Goal: Task Accomplishment & Management: Use online tool/utility

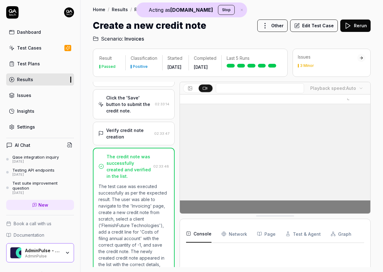
scroll to position [338, 0]
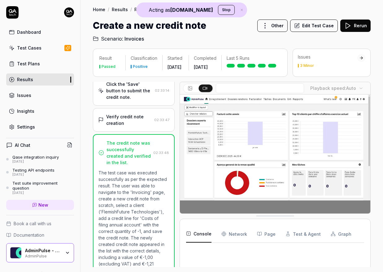
click at [70, 11] on html "Acting as [DOMAIN_NAME] Stop Dashboard Test Cases Test Plans Results Issues Ins…" at bounding box center [191, 136] width 383 height 272
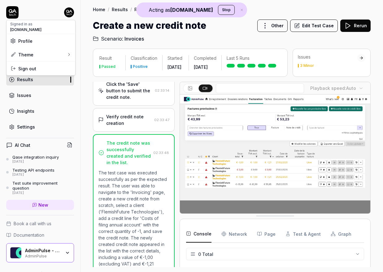
click at [219, 10] on button "Stop" at bounding box center [226, 10] width 17 height 10
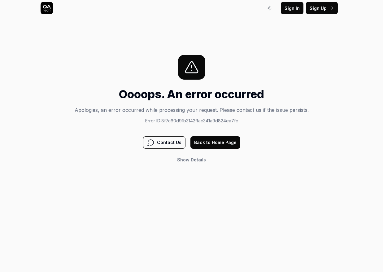
click at [211, 140] on button "Back to Home Page" at bounding box center [215, 142] width 50 height 12
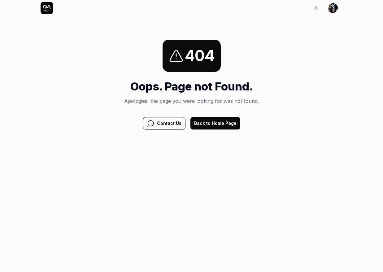
click at [211, 122] on button "Back to Home Page" at bounding box center [215, 123] width 50 height 12
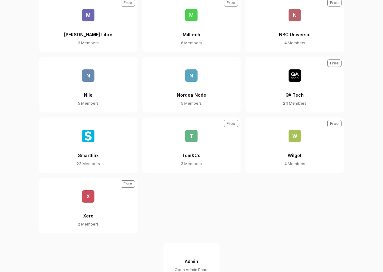
scroll to position [418, 0]
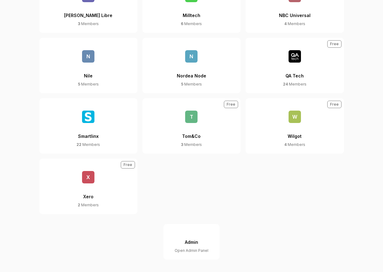
click at [174, 243] on button "Admin Open Admin Panel" at bounding box center [191, 242] width 56 height 36
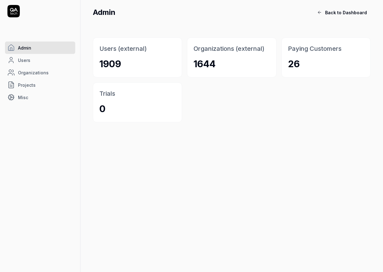
click at [59, 71] on link "Organizations" at bounding box center [40, 72] width 70 height 12
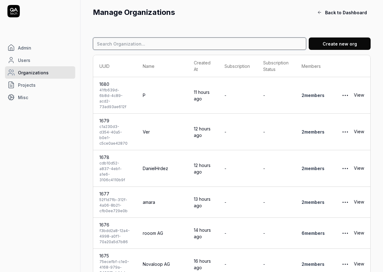
click at [144, 41] on input at bounding box center [199, 43] width 213 height 12
type input "secure"
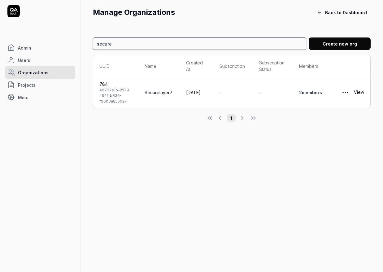
click at [132, 46] on input "secure" at bounding box center [199, 43] width 213 height 12
type input "entry"
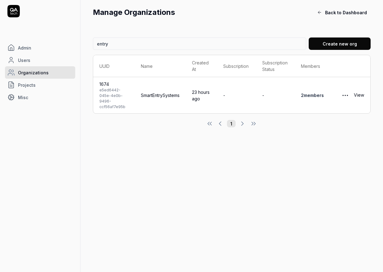
click at [356, 92] on link "View" at bounding box center [359, 95] width 10 height 12
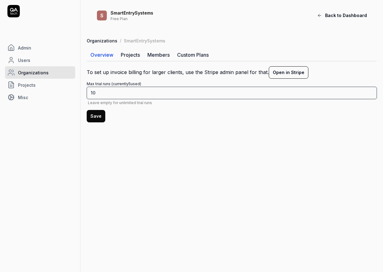
click at [295, 89] on input "10" at bounding box center [232, 93] width 290 height 12
click at [137, 89] on input "10" at bounding box center [232, 93] width 290 height 12
click at [124, 89] on input "10" at bounding box center [232, 93] width 290 height 12
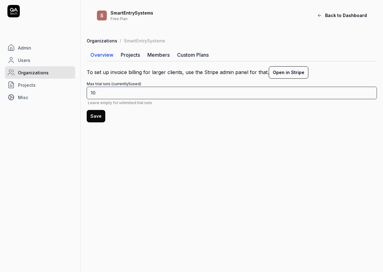
click at [111, 95] on input "10" at bounding box center [232, 93] width 290 height 12
type input "100"
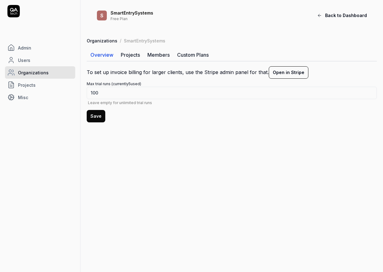
click at [92, 122] on div "Organizations / SmartEntrySystems Overview Projects Members Custom Plans To set…" at bounding box center [231, 82] width 302 height 90
click at [92, 115] on button "Save" at bounding box center [96, 116] width 19 height 12
click at [15, 11] on icon at bounding box center [13, 11] width 12 height 12
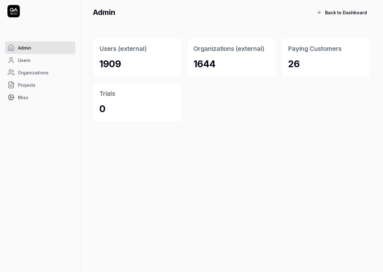
click at [339, 10] on span "Back to Dashboard" at bounding box center [346, 12] width 42 height 6
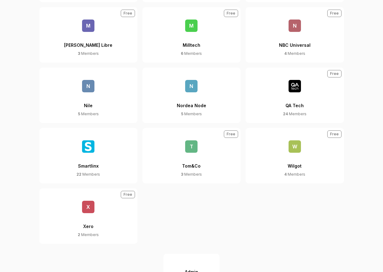
scroll to position [418, 0]
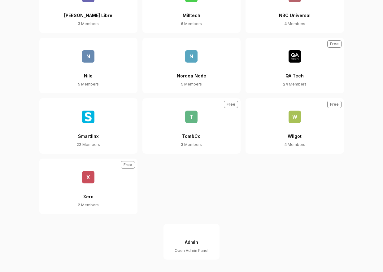
click at [281, 70] on button "QA Tech 24 Members Free" at bounding box center [294, 65] width 98 height 55
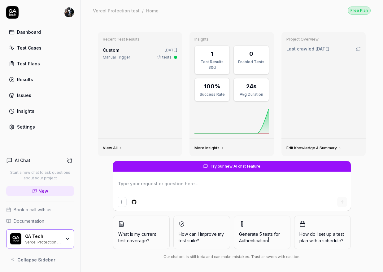
click at [68, 238] on icon "button" at bounding box center [67, 238] width 2 height 1
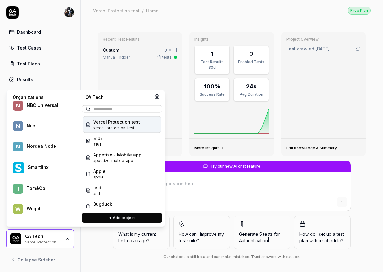
scroll to position [374, 0]
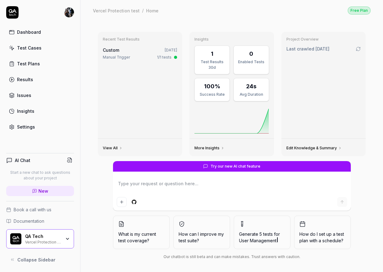
click at [94, 67] on div "Recent Test Results Custom 3 days ago Manual Trigger 1/1 tests View All Insight…" at bounding box center [231, 94] width 277 height 134
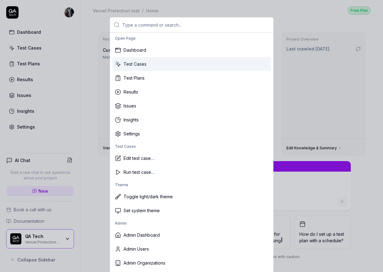
scroll to position [3, 0]
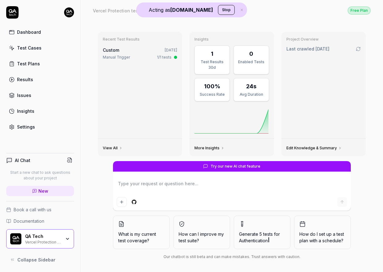
click at [69, 235] on div "QA Tech Vercel Protection test" at bounding box center [40, 238] width 68 height 19
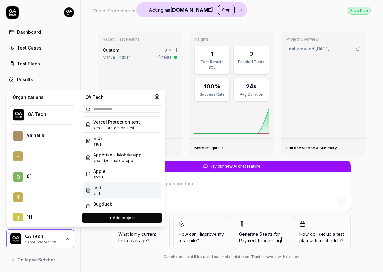
scroll to position [23797, 0]
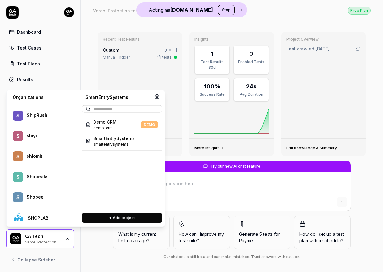
click at [120, 143] on span "smartentrysystems" at bounding box center [113, 144] width 41 height 6
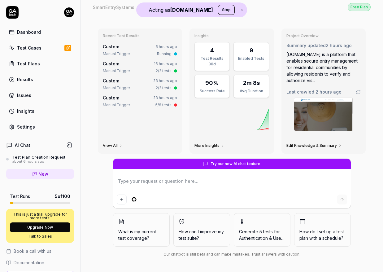
click at [27, 35] on div "Dashboard" at bounding box center [29, 32] width 24 height 6
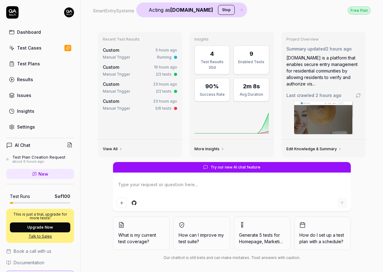
click at [33, 53] on link "Test Cases" at bounding box center [40, 48] width 68 height 12
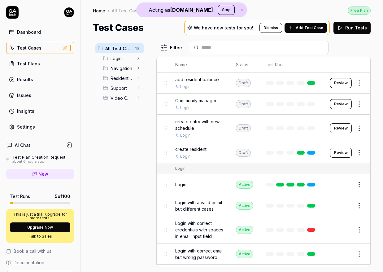
click at [302, 28] on span "Add Test Case" at bounding box center [309, 28] width 28 height 6
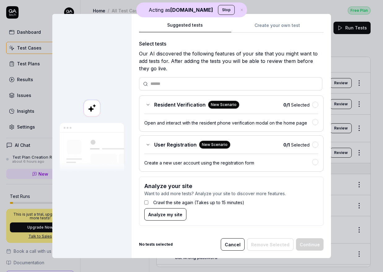
click at [169, 120] on div "Open and interact with the resident phone verification modal on the home page" at bounding box center [228, 122] width 168 height 6
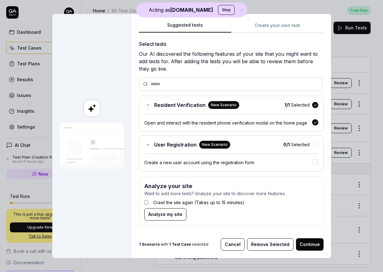
click at [147, 105] on icon at bounding box center [147, 104] width 5 height 5
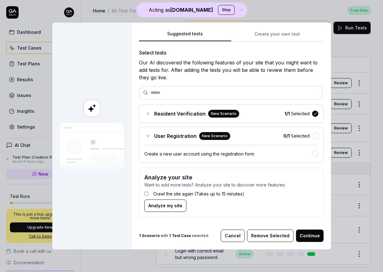
click at [144, 114] on div "Resident Verification New Scenario" at bounding box center [191, 114] width 95 height 8
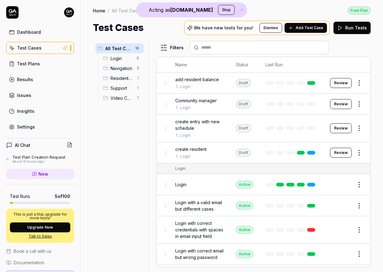
click at [30, 124] on div "Settings" at bounding box center [26, 126] width 18 height 6
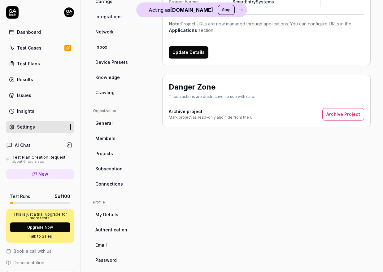
scroll to position [97, 0]
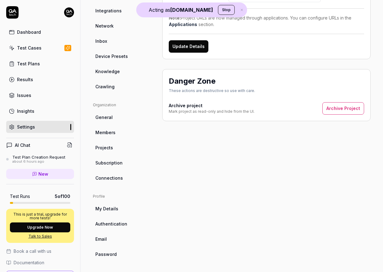
click at [105, 90] on link "Crawling" at bounding box center [122, 86] width 59 height 11
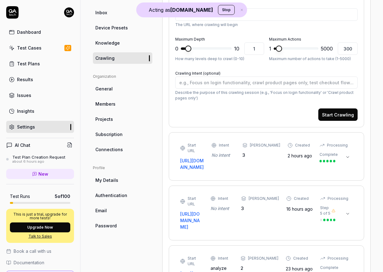
scroll to position [140, 0]
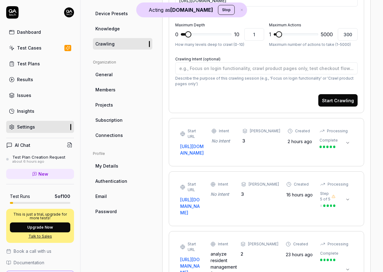
click at [346, 142] on icon at bounding box center [347, 142] width 2 height 1
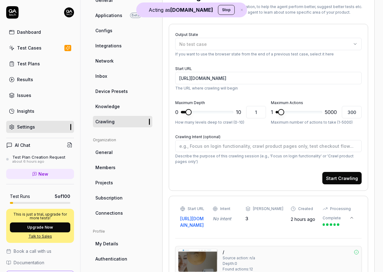
scroll to position [59, 0]
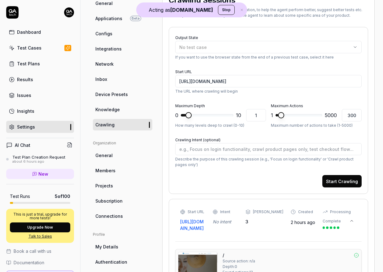
type textarea "*"
type input "4"
click at [201, 114] on span at bounding box center [202, 115] width 6 height 6
click at [339, 183] on button "Start Crawling" at bounding box center [341, 181] width 39 height 12
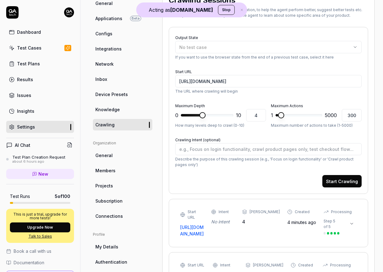
type textarea "*"
